Goal: Task Accomplishment & Management: Manage account settings

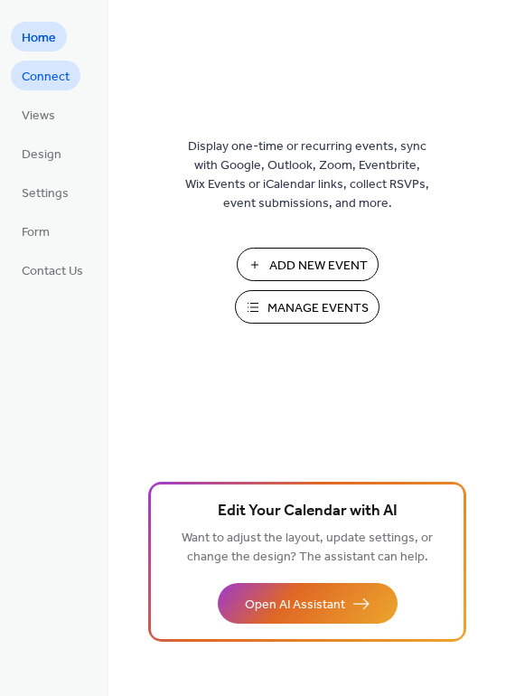
click at [56, 71] on span "Connect" at bounding box center [46, 77] width 48 height 19
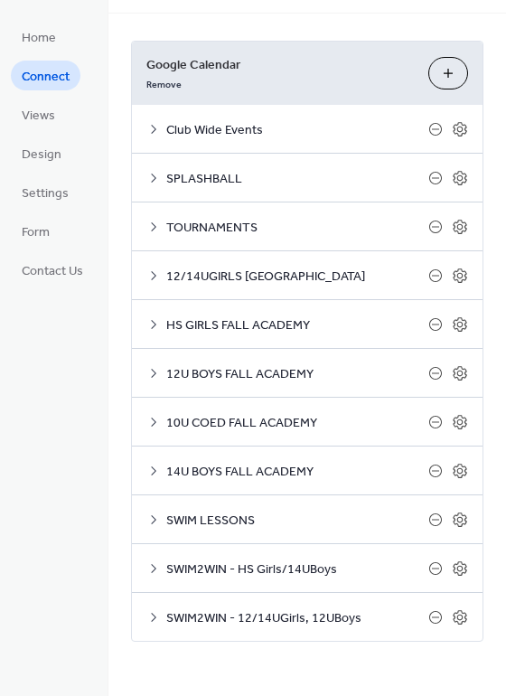
scroll to position [81, 0]
click at [430, 57] on button "Choose Calendars" at bounding box center [449, 73] width 40 height 33
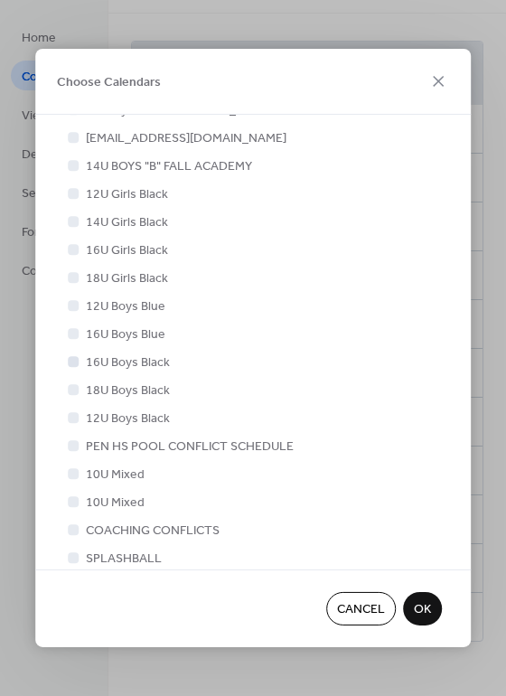
scroll to position [96, 0]
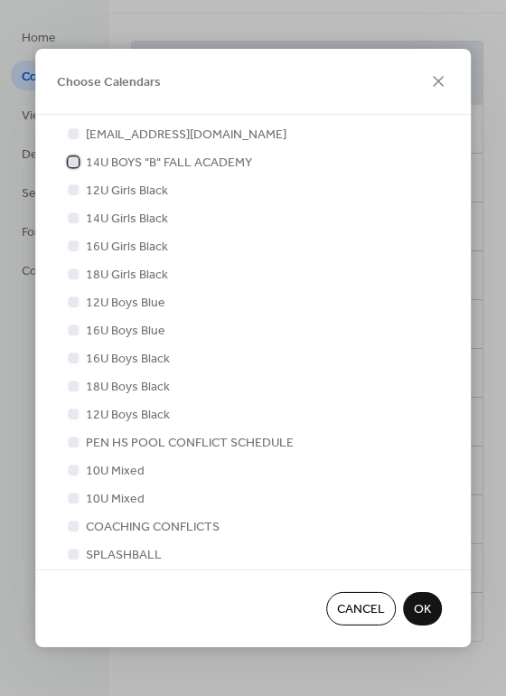
click at [72, 161] on div at bounding box center [73, 161] width 11 height 11
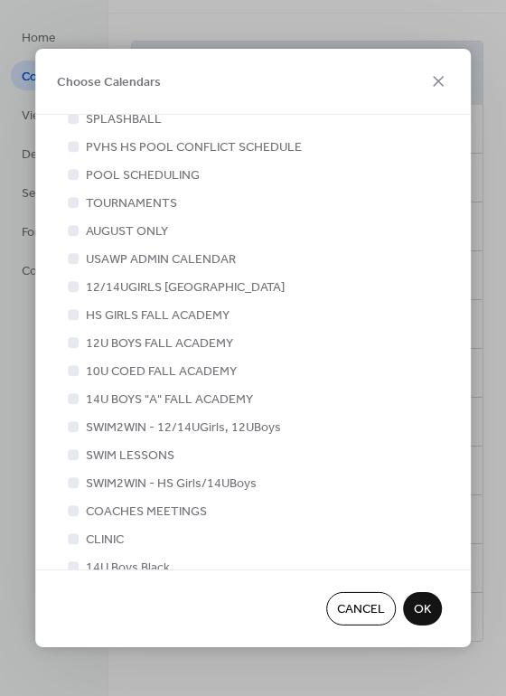
scroll to position [530, 0]
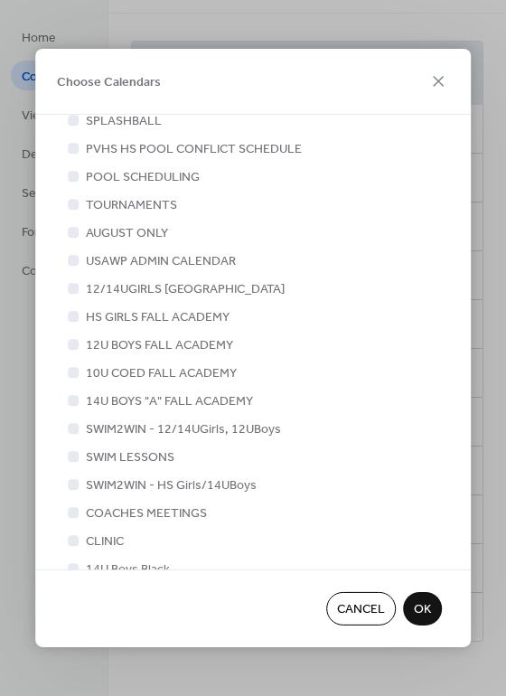
click at [423, 613] on span "OK" at bounding box center [422, 610] width 17 height 19
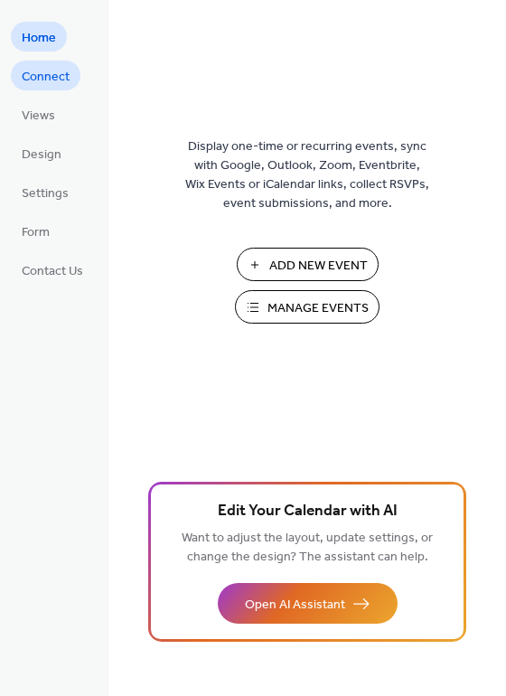
click at [69, 81] on span "Connect" at bounding box center [46, 77] width 48 height 19
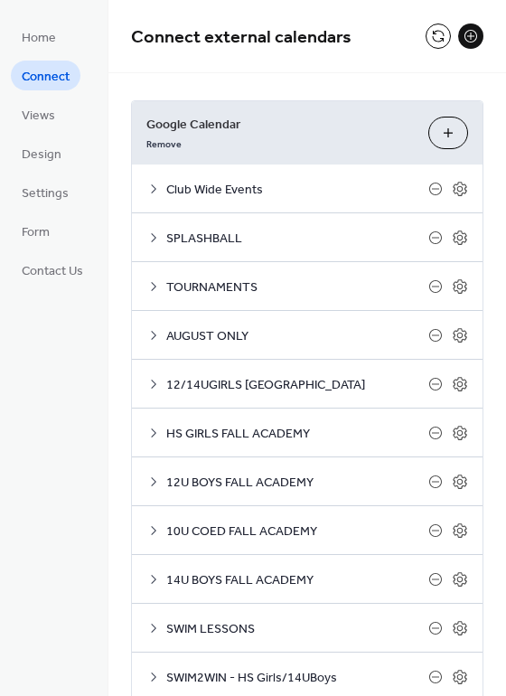
click at [441, 146] on button "Choose Calendars" at bounding box center [449, 133] width 40 height 33
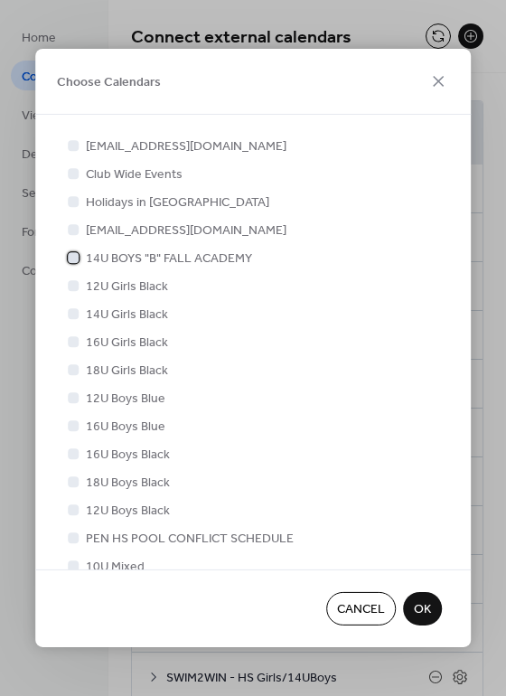
click at [99, 260] on span "14U BOYS "B" FALL ACADEMY" at bounding box center [169, 259] width 166 height 19
click at [418, 602] on span "OK" at bounding box center [422, 610] width 17 height 19
